Goal: Information Seeking & Learning: Learn about a topic

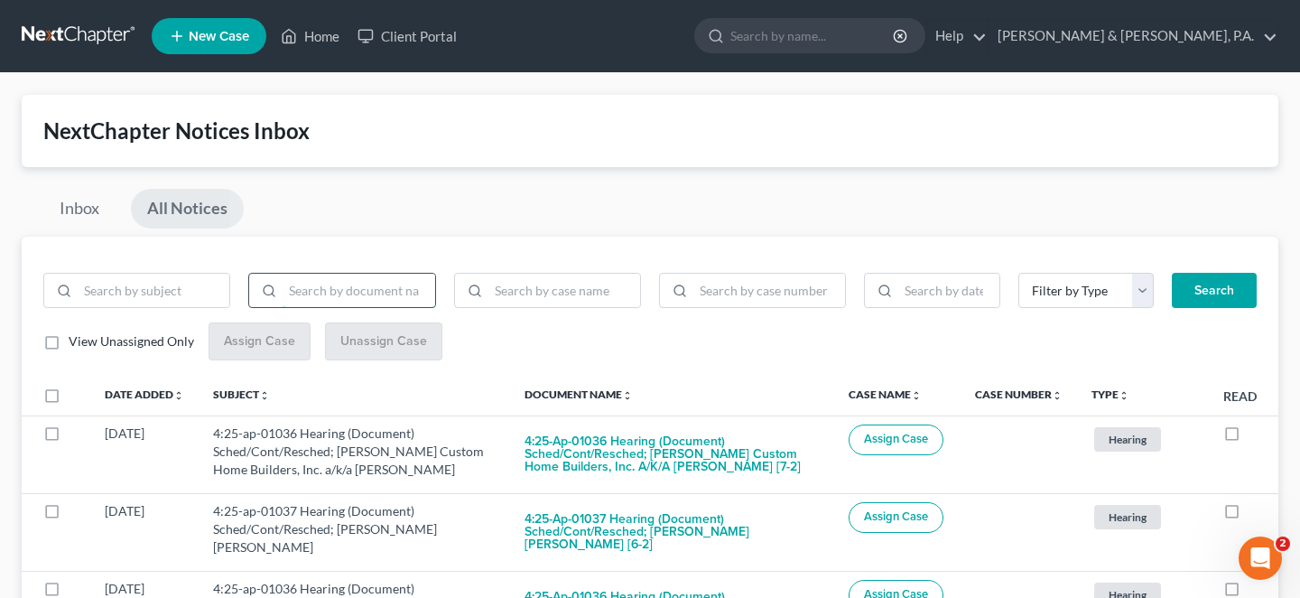
click at [291, 276] on input "search" at bounding box center [359, 291] width 152 height 34
click at [1208, 273] on button "Search" at bounding box center [1214, 291] width 85 height 36
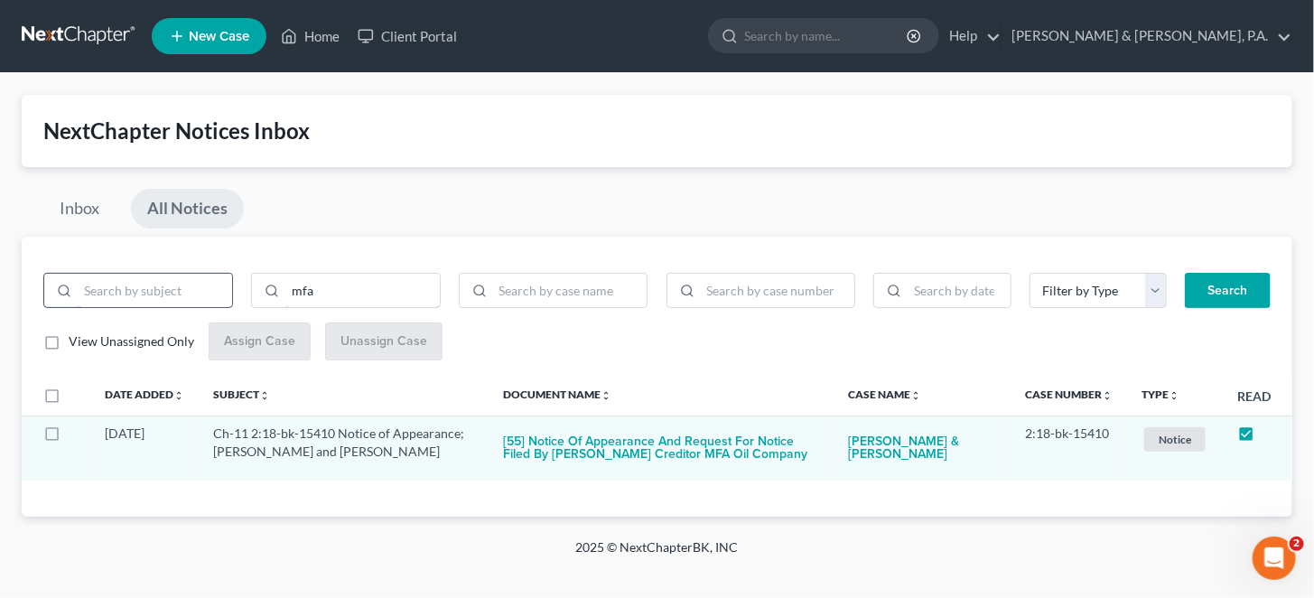
drag, startPoint x: 325, startPoint y: 268, endPoint x: 178, endPoint y: 284, distance: 148.0
click at [180, 284] on div "mfa" at bounding box center [345, 298] width 623 height 51
type input "multi"
click at [1200, 285] on button "Search" at bounding box center [1228, 291] width 86 height 36
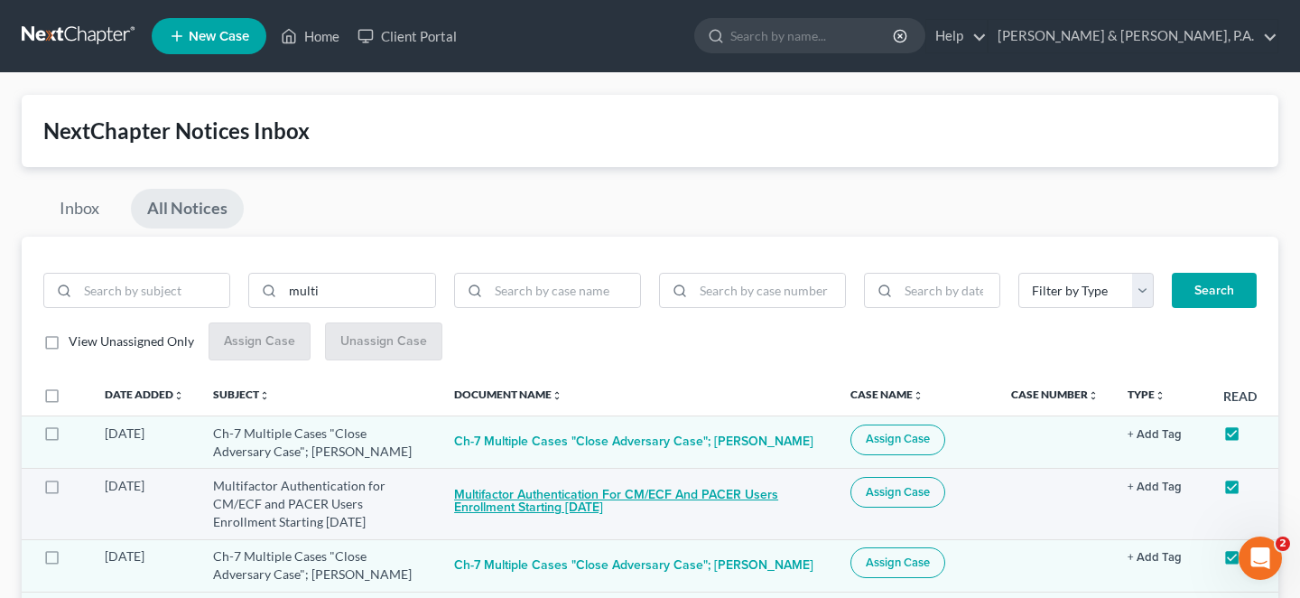
click at [557, 477] on button "Multifactor Authentication for CM/ECF and PACER Users Enrollment Starting May 1…" at bounding box center [638, 501] width 368 height 49
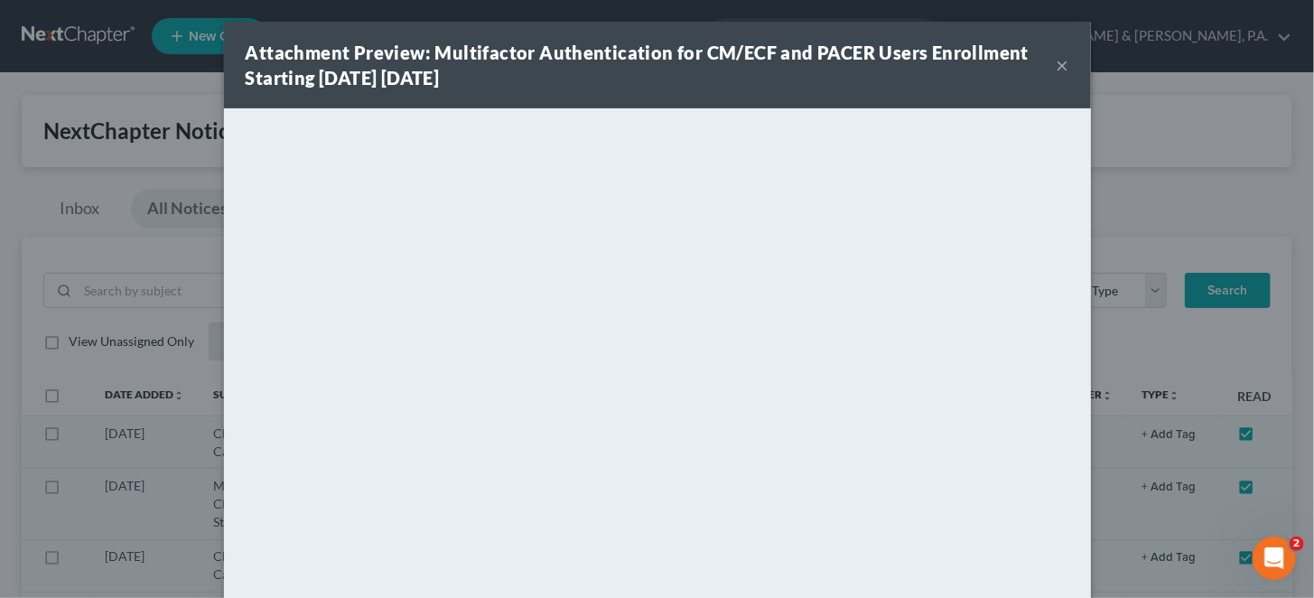
click at [1037, 61] on div "Attachment Preview: Multifactor Authentication for CM/ECF and PACER Users Enrol…" at bounding box center [657, 65] width 867 height 87
click at [1022, 61] on div "Attachment Preview: Multifactor Authentication for CM/ECF and PACER Users Enrol…" at bounding box center [651, 65] width 811 height 51
click at [1056, 61] on button "×" at bounding box center [1062, 65] width 13 height 22
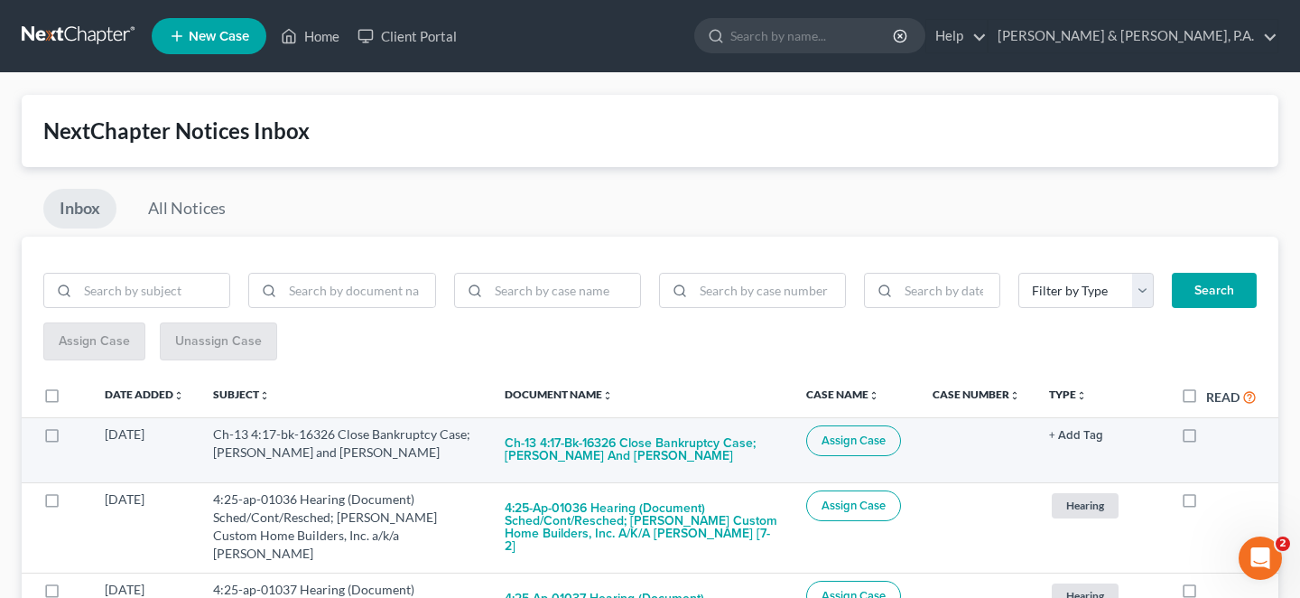
click at [1180, 417] on td at bounding box center [1223, 449] width 112 height 65
click at [1206, 439] on label at bounding box center [1206, 439] width 0 height 0
click at [1214, 425] on input "checkbox" at bounding box center [1220, 431] width 12 height 12
checkbox input "true"
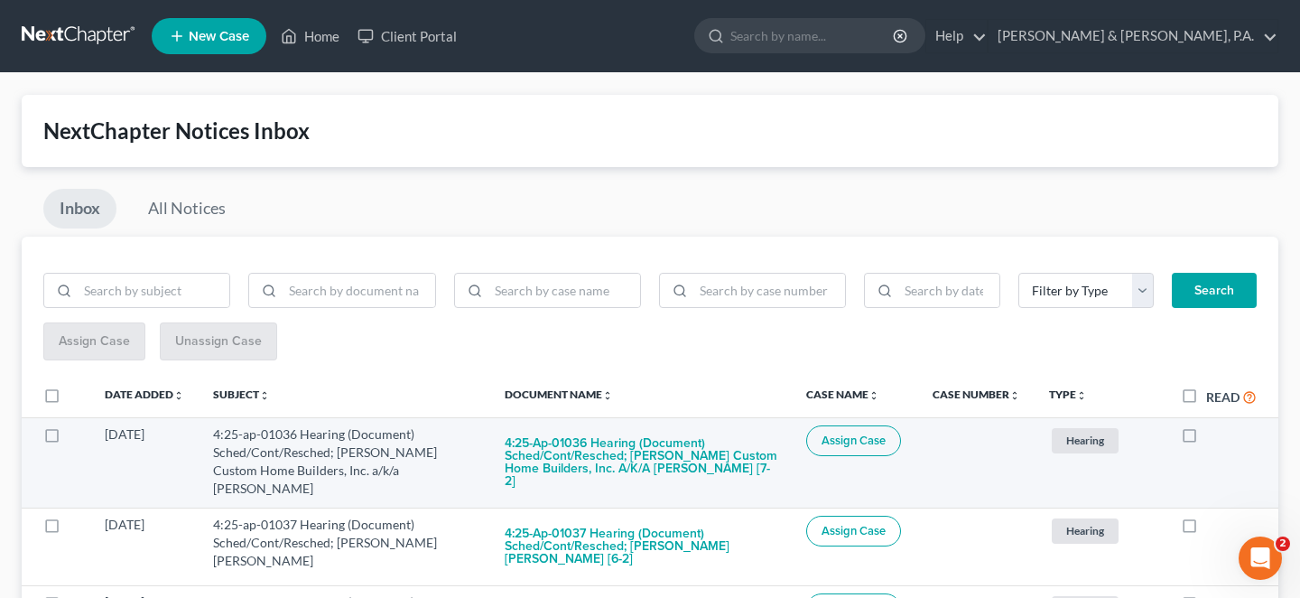
click at [1206, 439] on label at bounding box center [1206, 439] width 0 height 0
click at [1214, 425] on input "checkbox" at bounding box center [1220, 431] width 12 height 12
checkbox input "true"
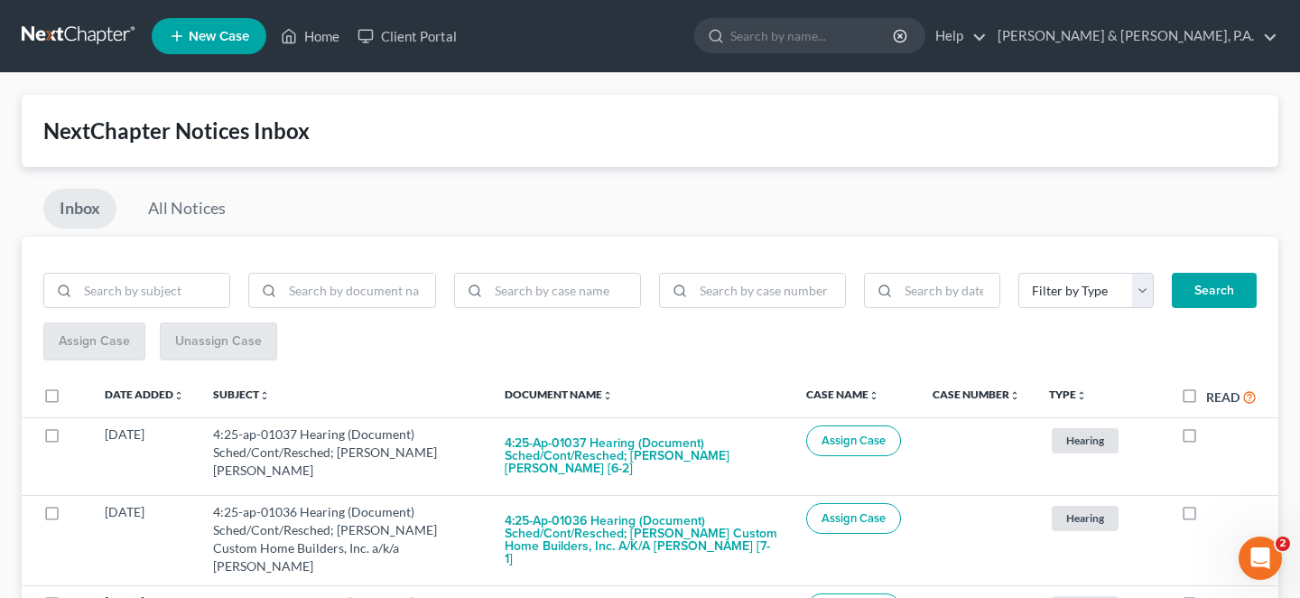
click at [1206, 439] on label at bounding box center [1206, 439] width 0 height 0
click at [1214, 425] on input "checkbox" at bounding box center [1220, 431] width 12 height 12
checkbox input "true"
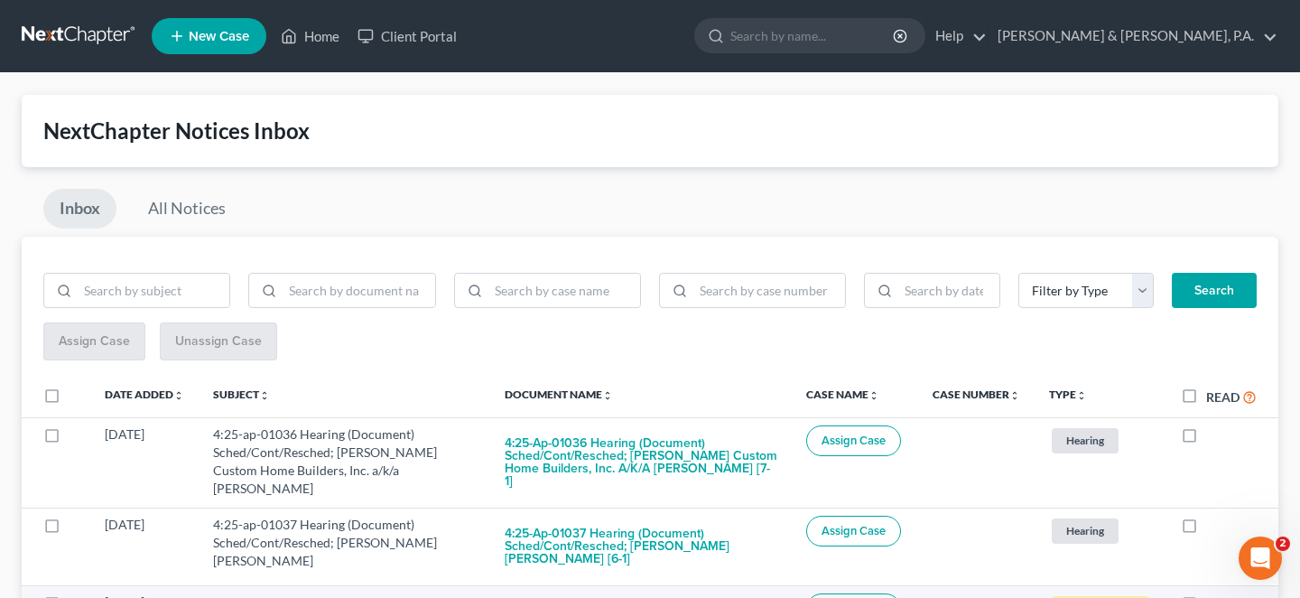
click at [1206, 597] on label at bounding box center [1206, 607] width 0 height 0
click at [1214, 593] on input "checkbox" at bounding box center [1220, 599] width 12 height 12
checkbox input "true"
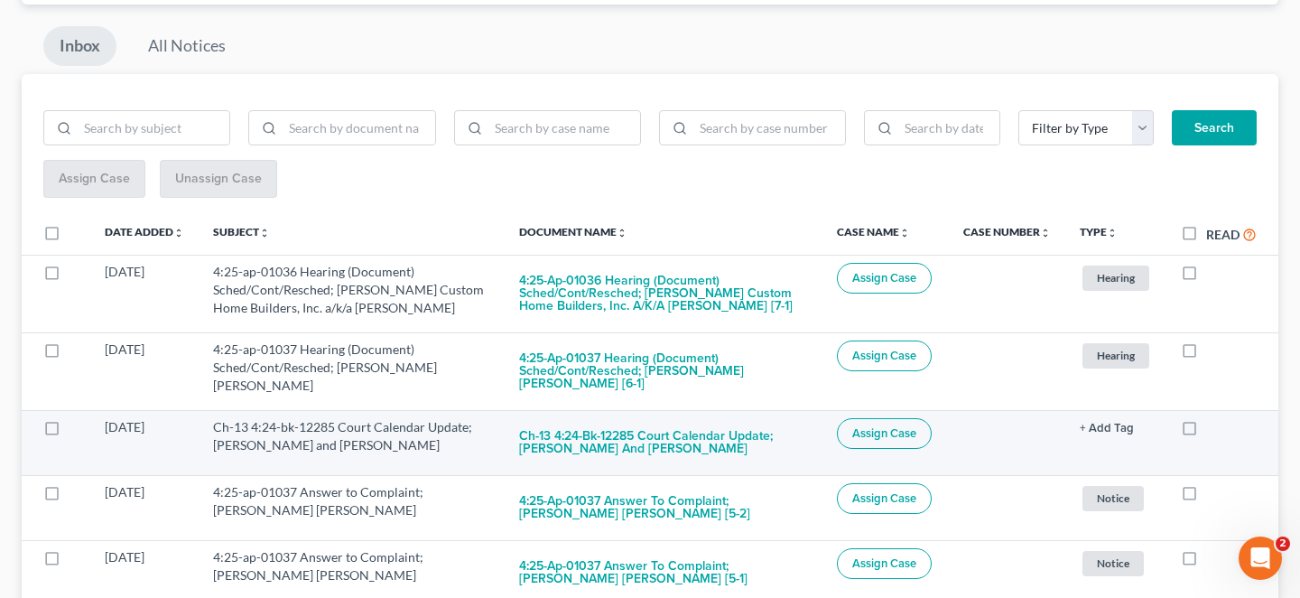
scroll to position [210, 0]
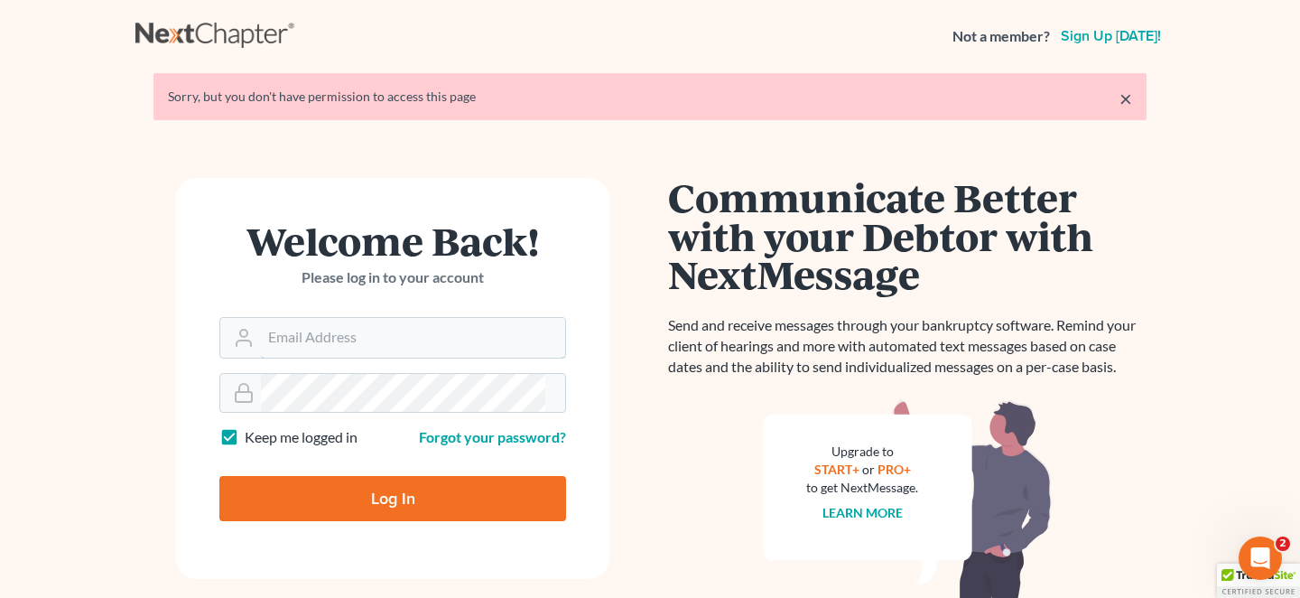
type input "[EMAIL_ADDRESS][DOMAIN_NAME]"
click at [433, 480] on input "Log In" at bounding box center [392, 498] width 347 height 45
type input "Thinking..."
